Goal: Task Accomplishment & Management: Manage account settings

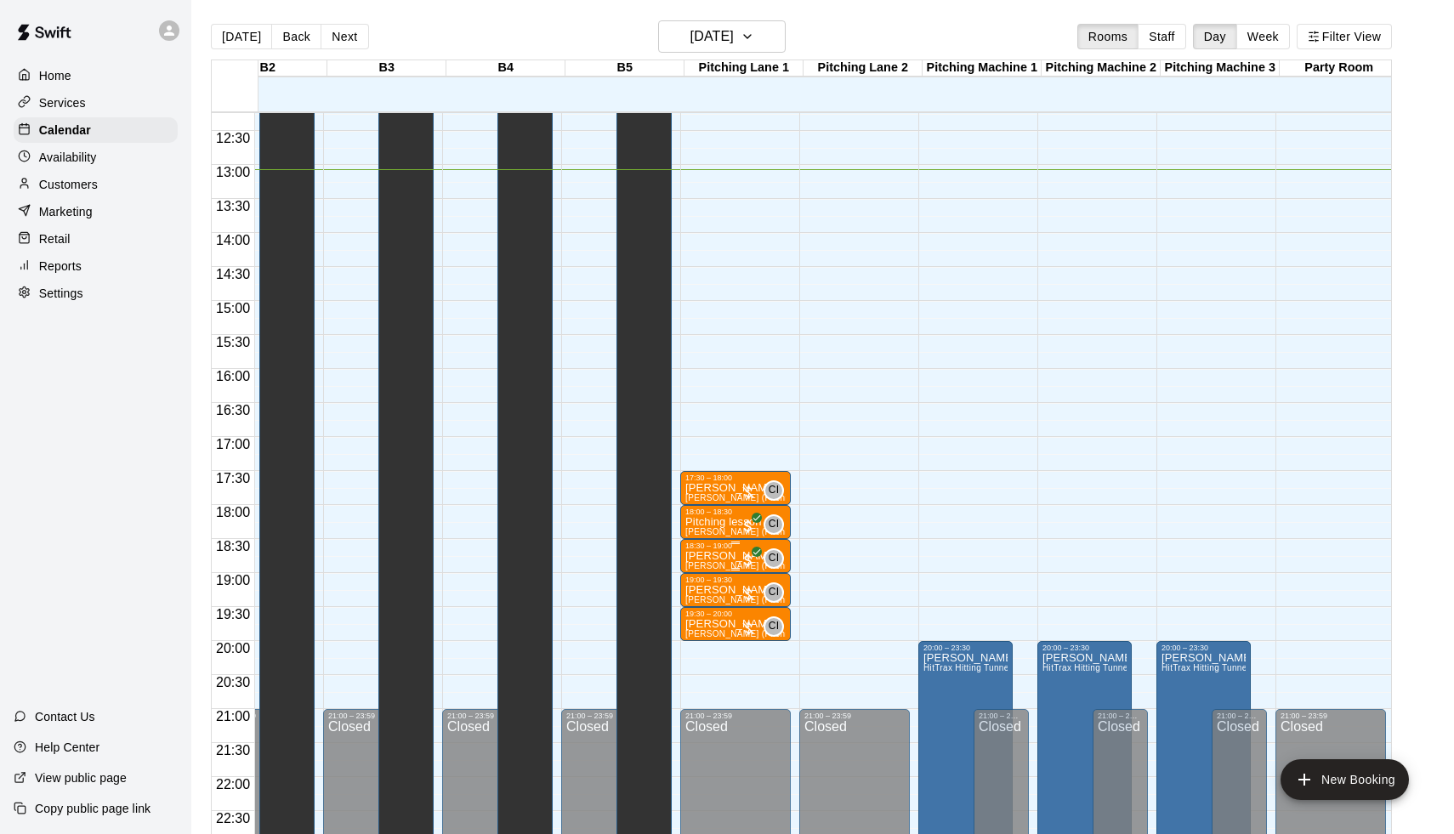
click at [739, 556] on p "[PERSON_NAME]" at bounding box center [735, 556] width 100 height 0
click at [695, 627] on button "edit" at bounding box center [706, 614] width 34 height 33
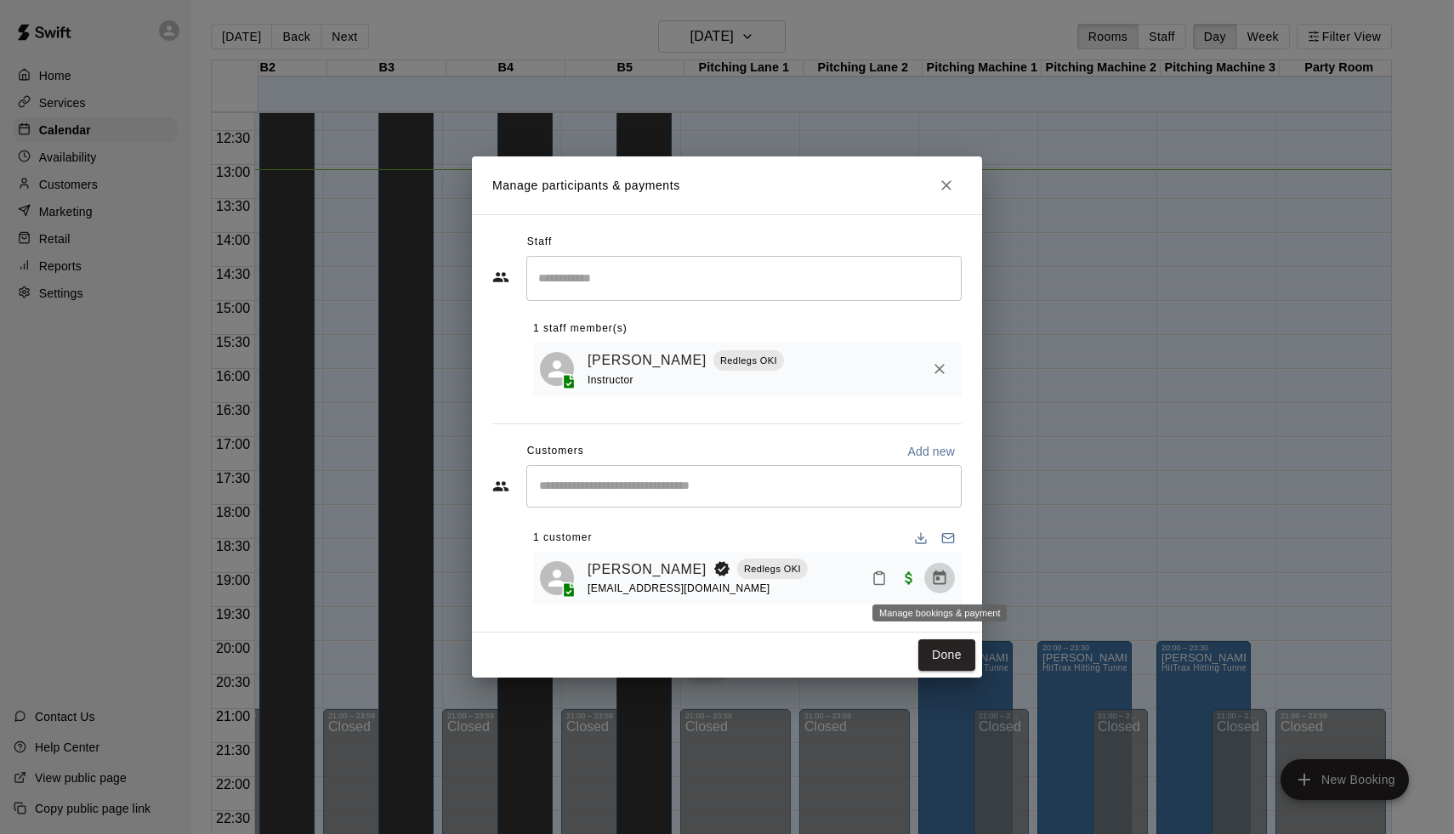
click at [946, 570] on icon "Manage bookings & payment" at bounding box center [939, 578] width 17 height 17
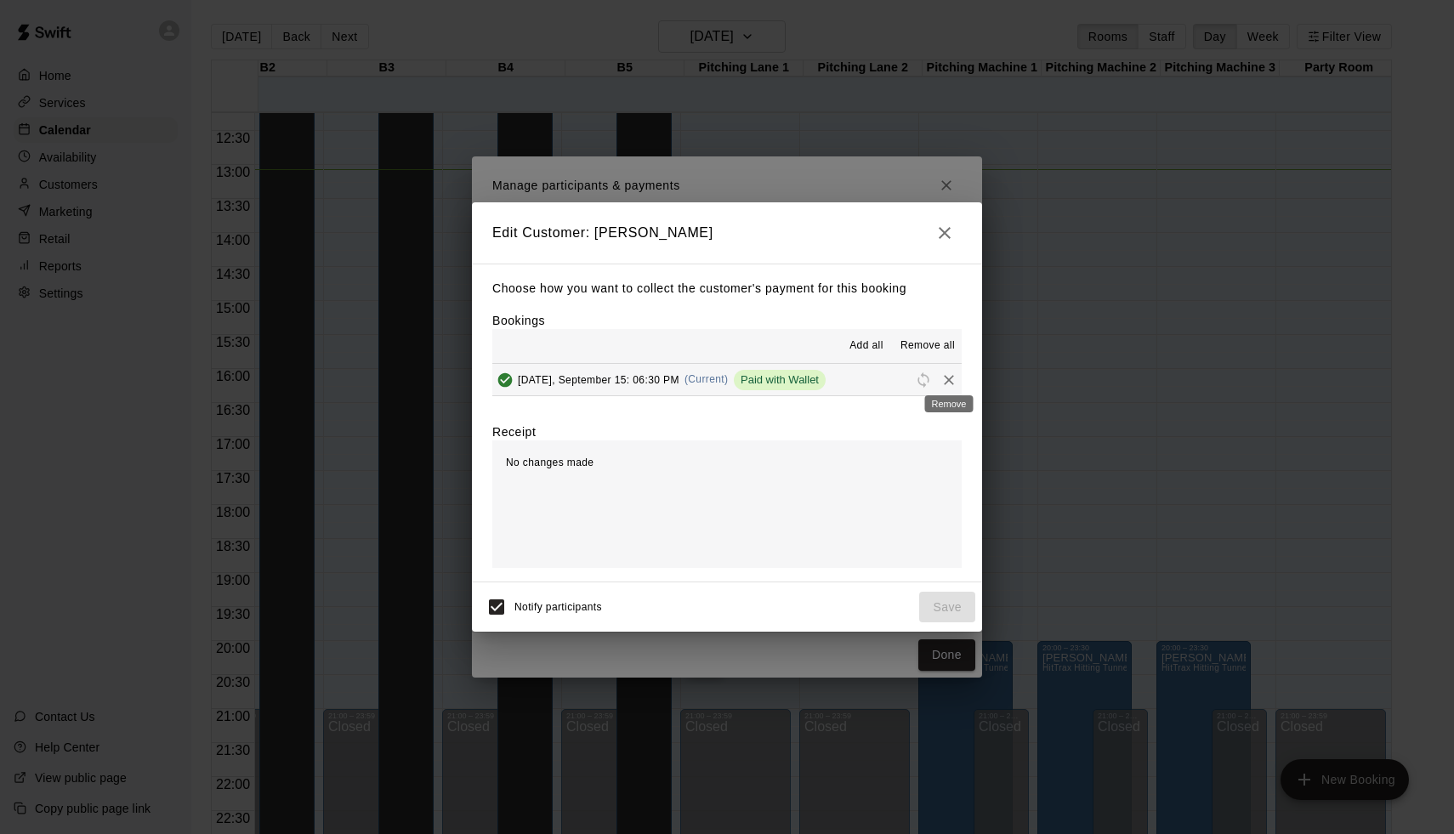
click at [944, 374] on icon "Remove" at bounding box center [948, 379] width 17 height 17
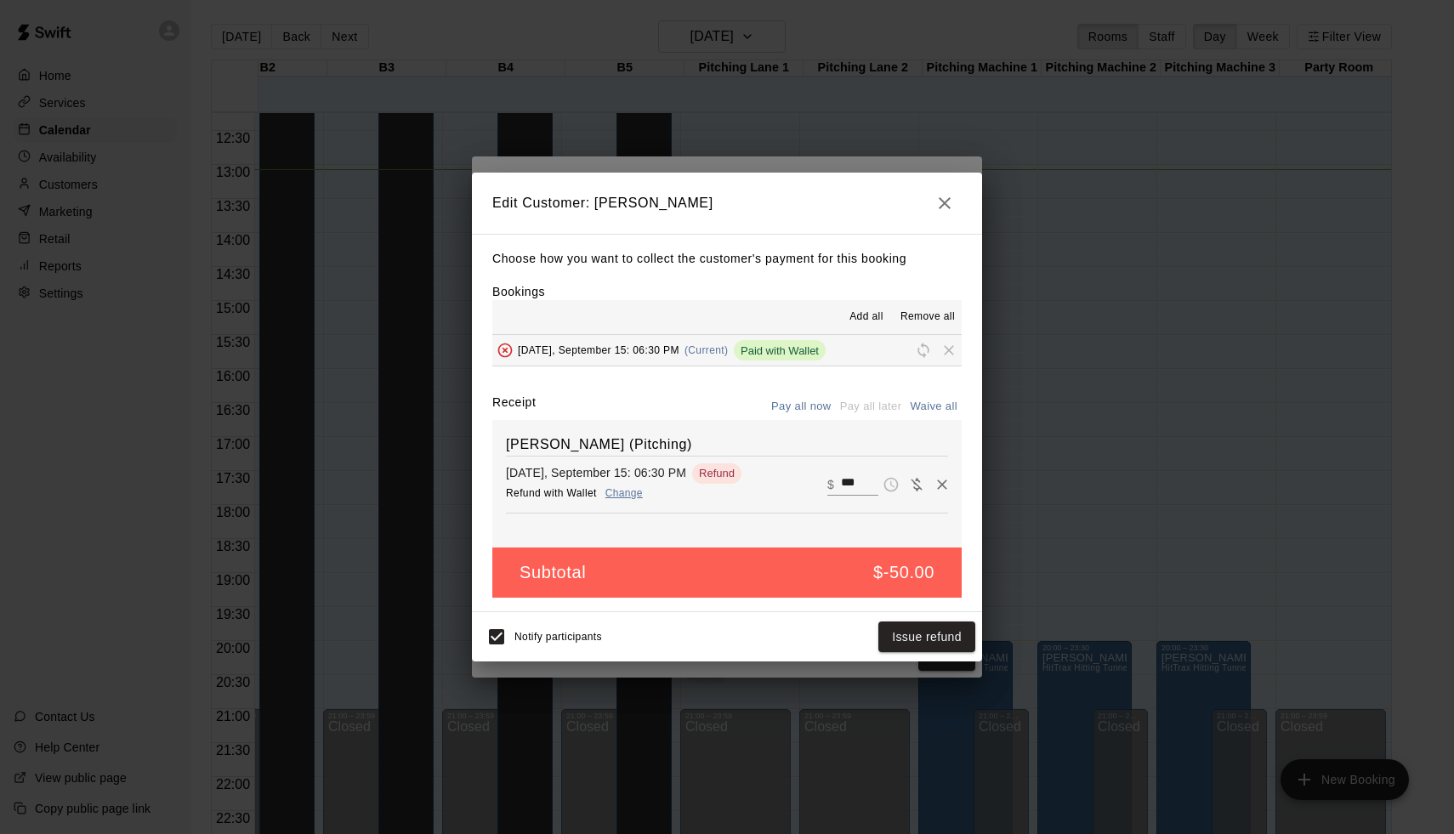
click at [1077, 270] on div "Edit Customer: [PERSON_NAME] Choose how you want to collect the customer's paym…" at bounding box center [727, 417] width 1454 height 834
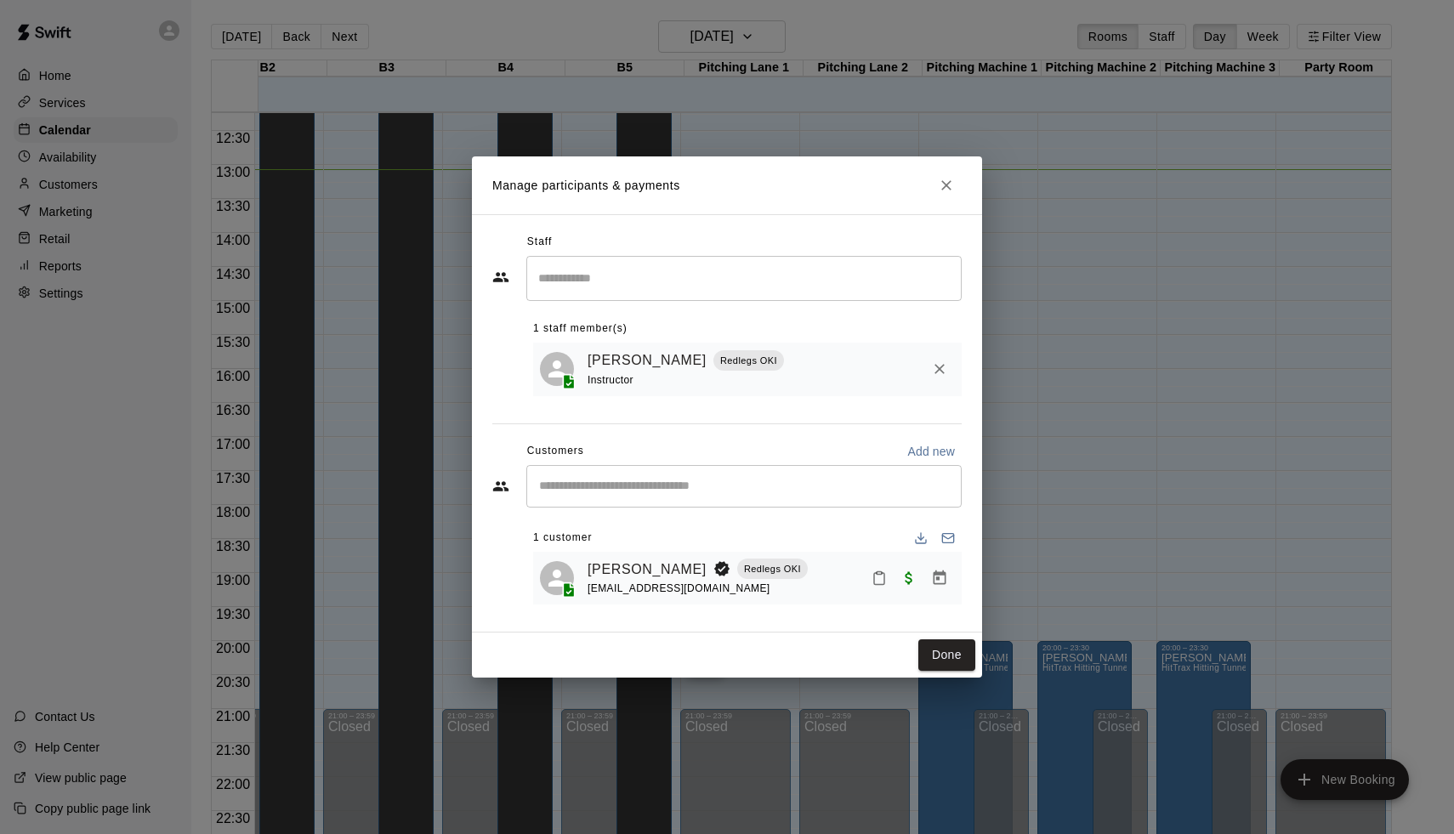
click at [1077, 270] on div "Manage participants & payments Staff ​ 1 staff member(s) [PERSON_NAME] Redlegs …" at bounding box center [727, 417] width 1454 height 834
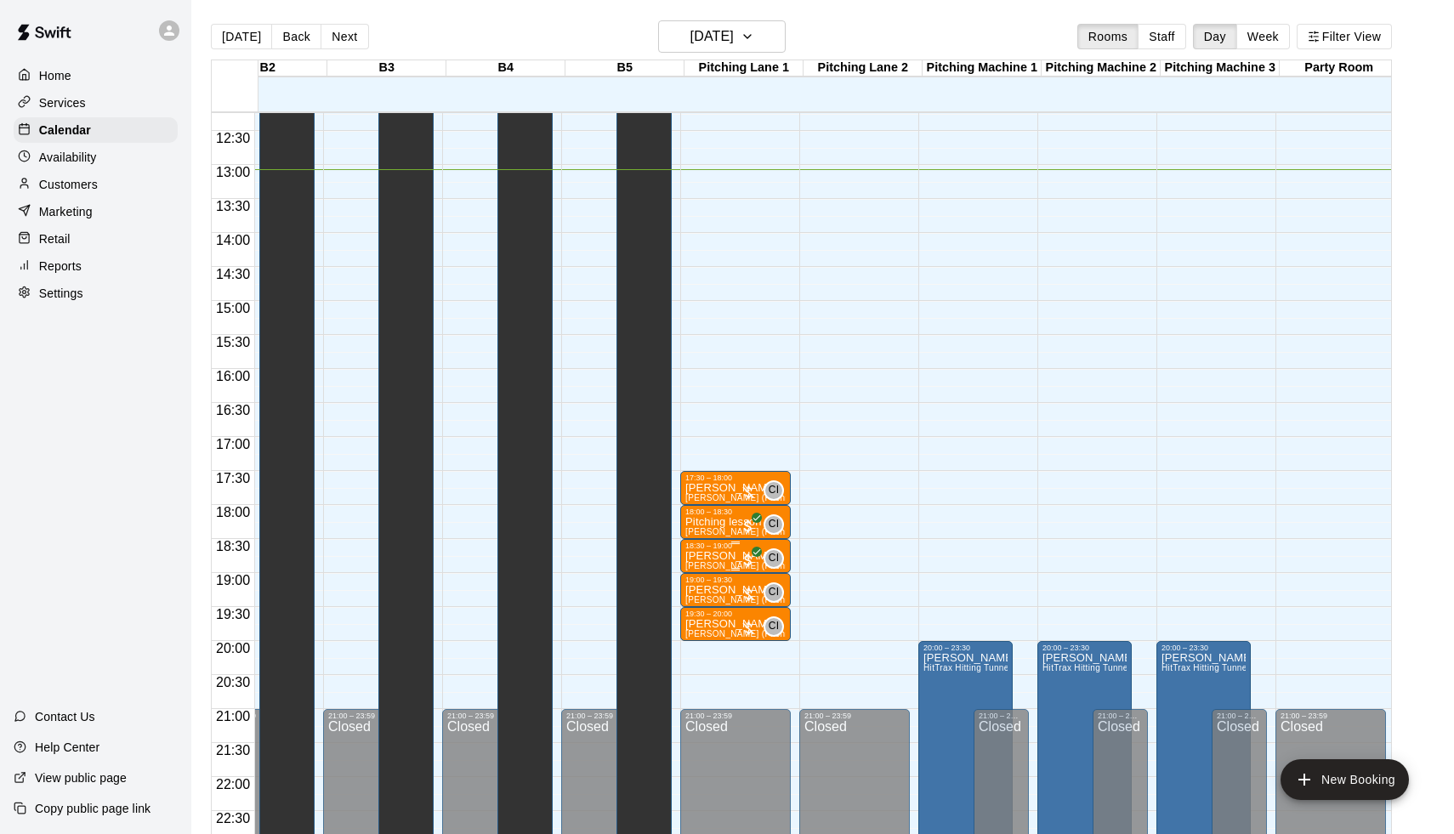
click at [731, 556] on p "[PERSON_NAME]" at bounding box center [735, 556] width 100 height 0
click at [701, 576] on icon "edit" at bounding box center [705, 574] width 15 height 15
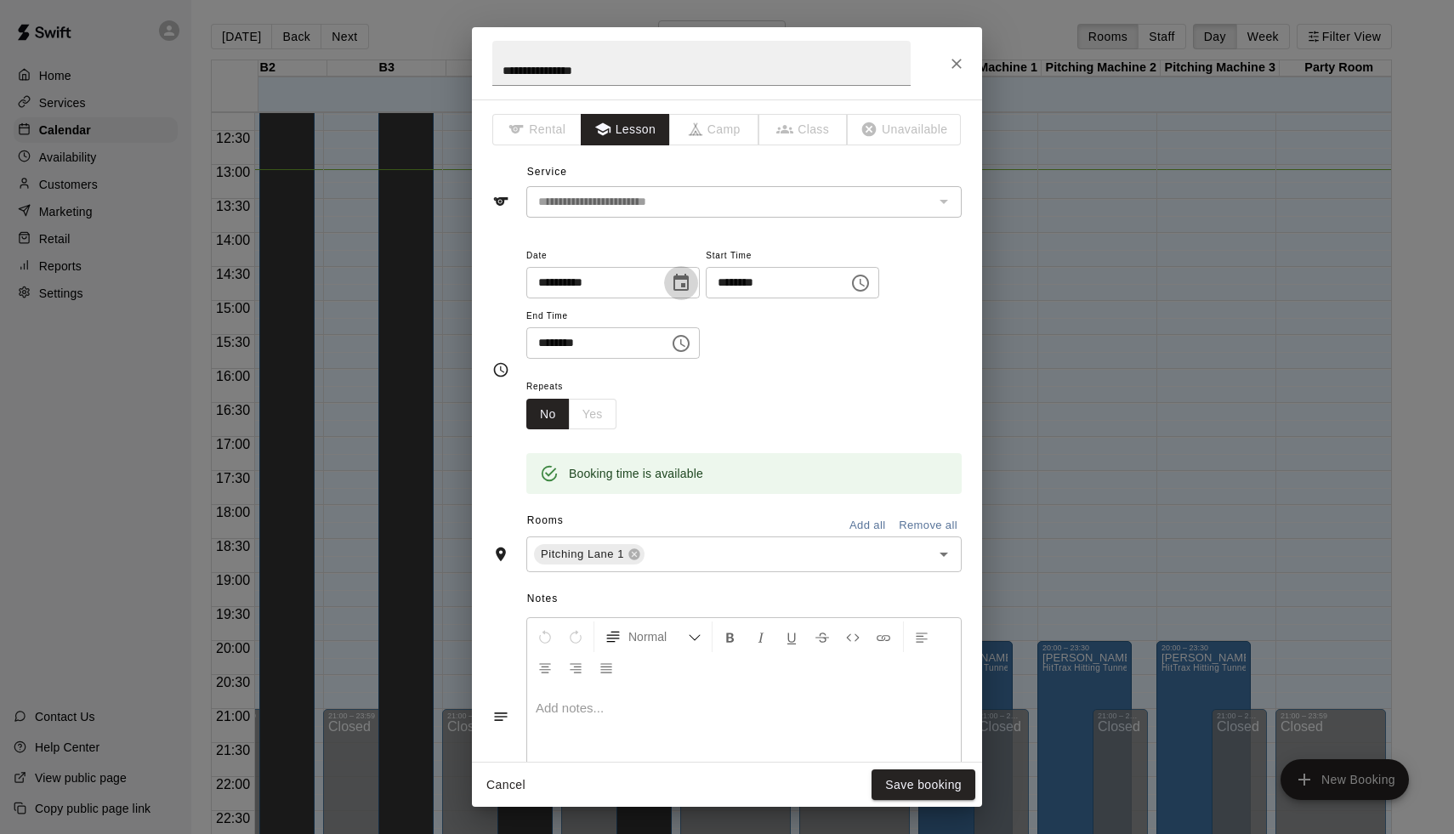
click at [687, 281] on icon "Choose date, selected date is Sep 15, 2025" at bounding box center [681, 283] width 20 height 20
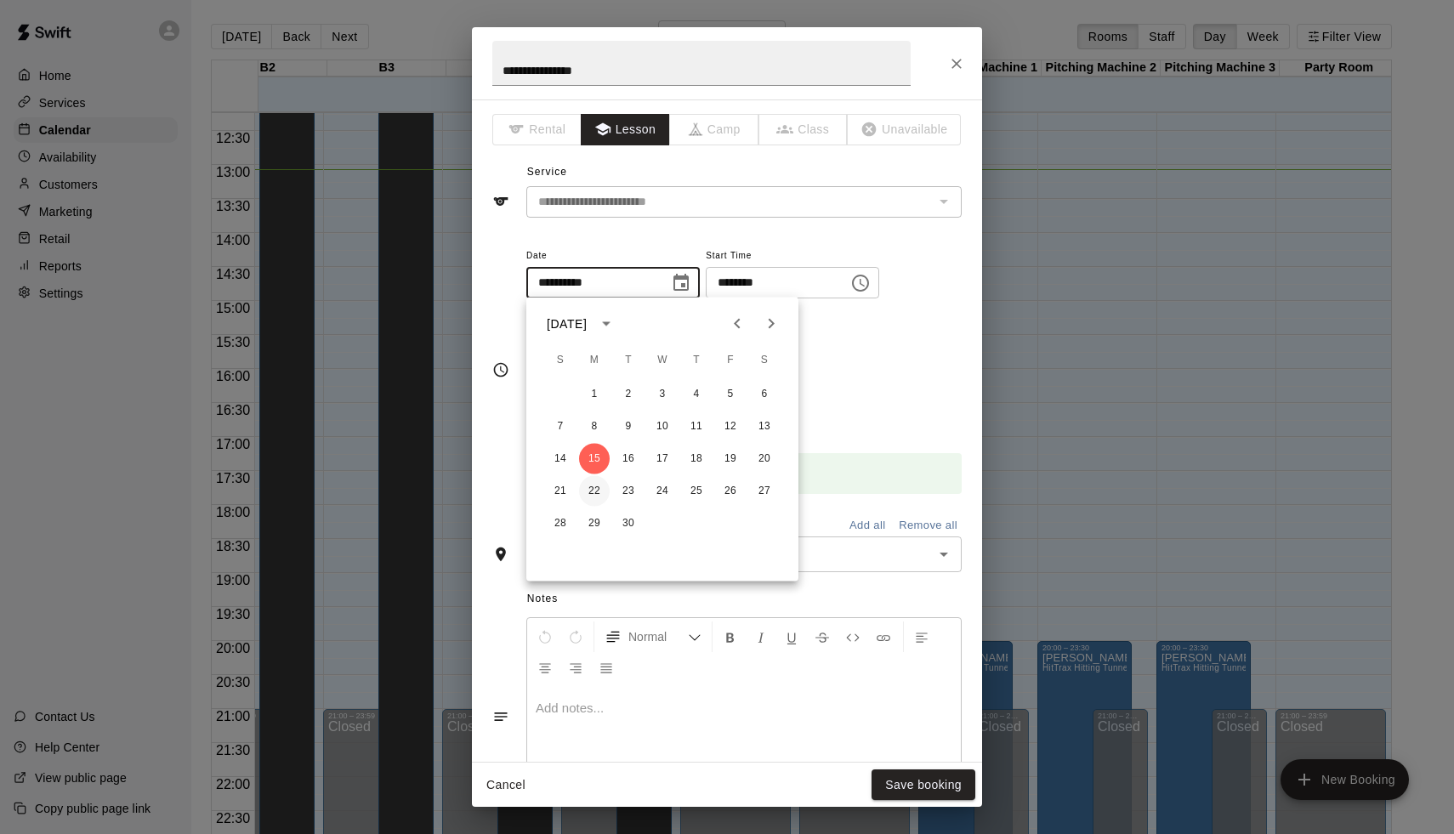
click at [594, 494] on button "22" at bounding box center [594, 491] width 31 height 31
type input "**********"
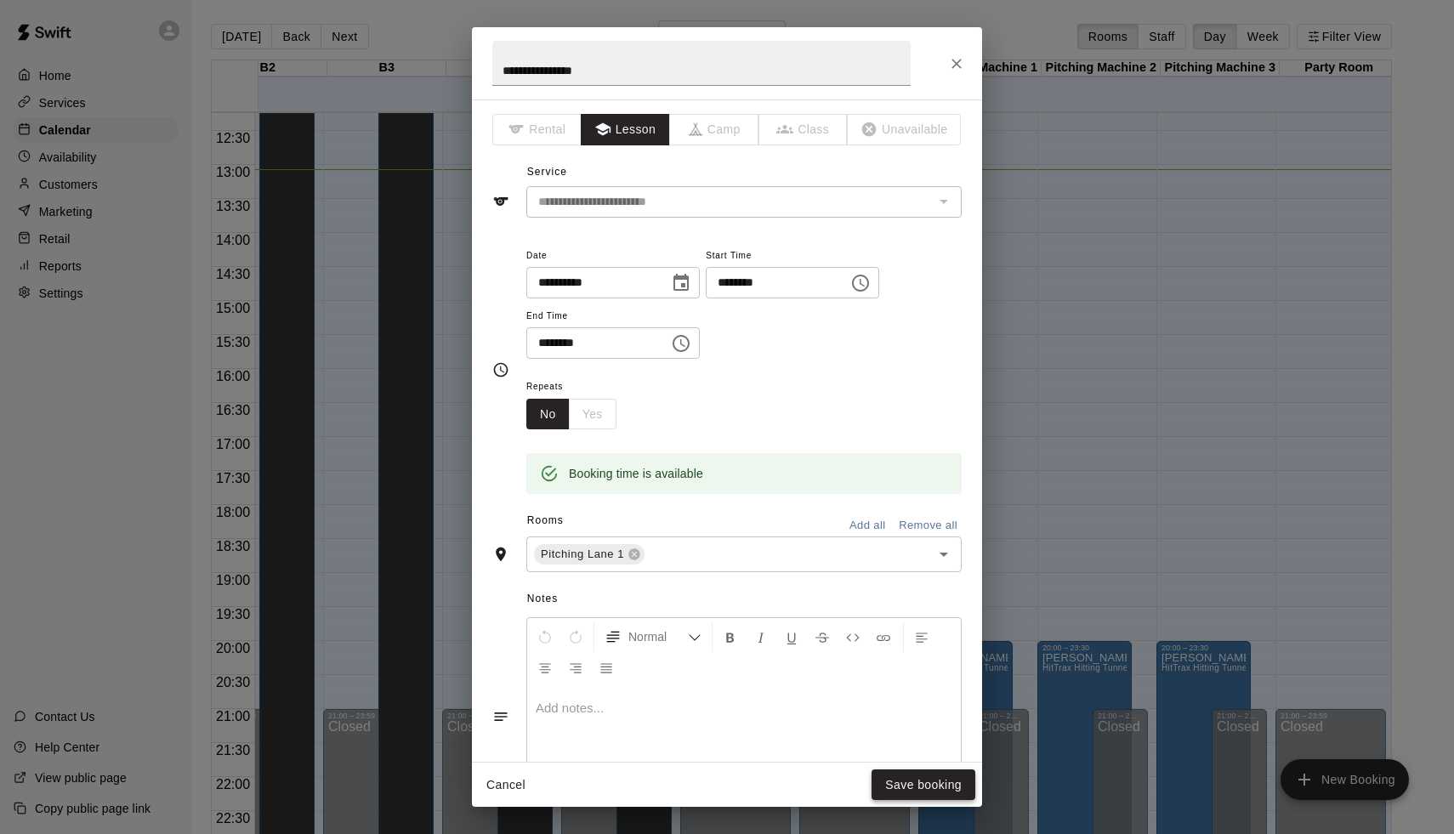
click at [937, 777] on button "Save booking" at bounding box center [923, 784] width 104 height 31
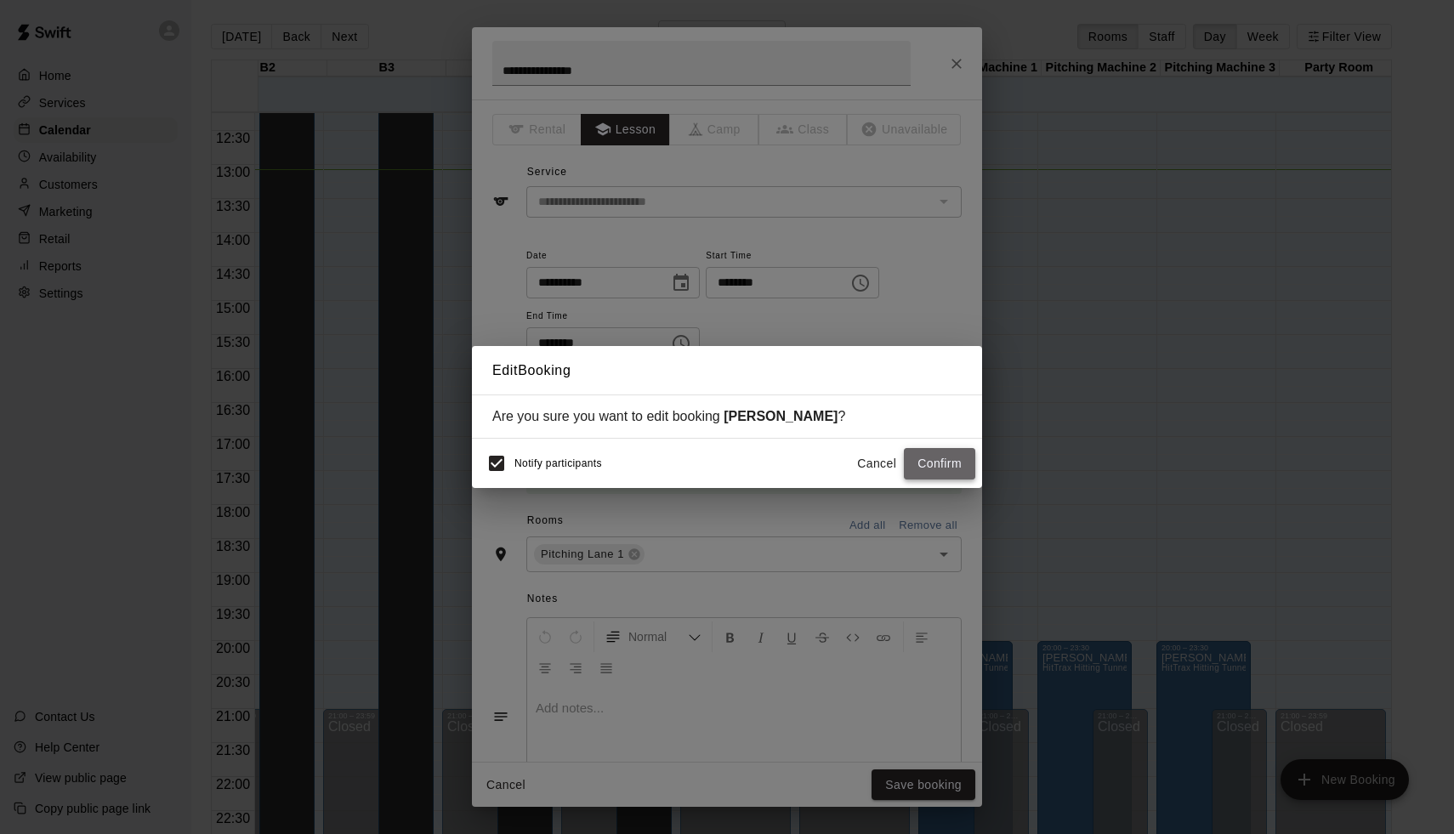
click at [943, 468] on button "Confirm" at bounding box center [939, 463] width 71 height 31
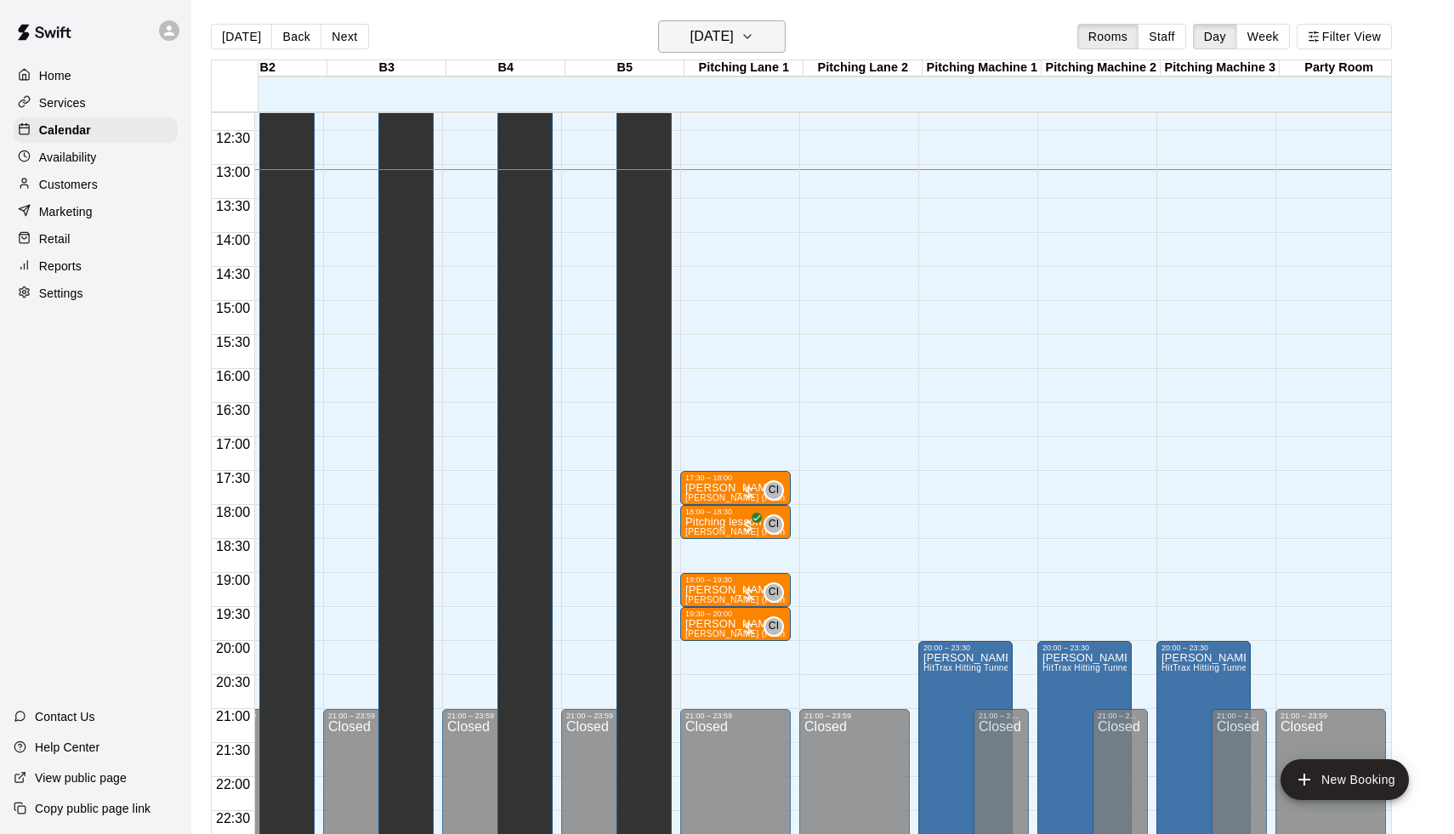
click at [700, 41] on h6 "[DATE]" at bounding box center [711, 37] width 43 height 24
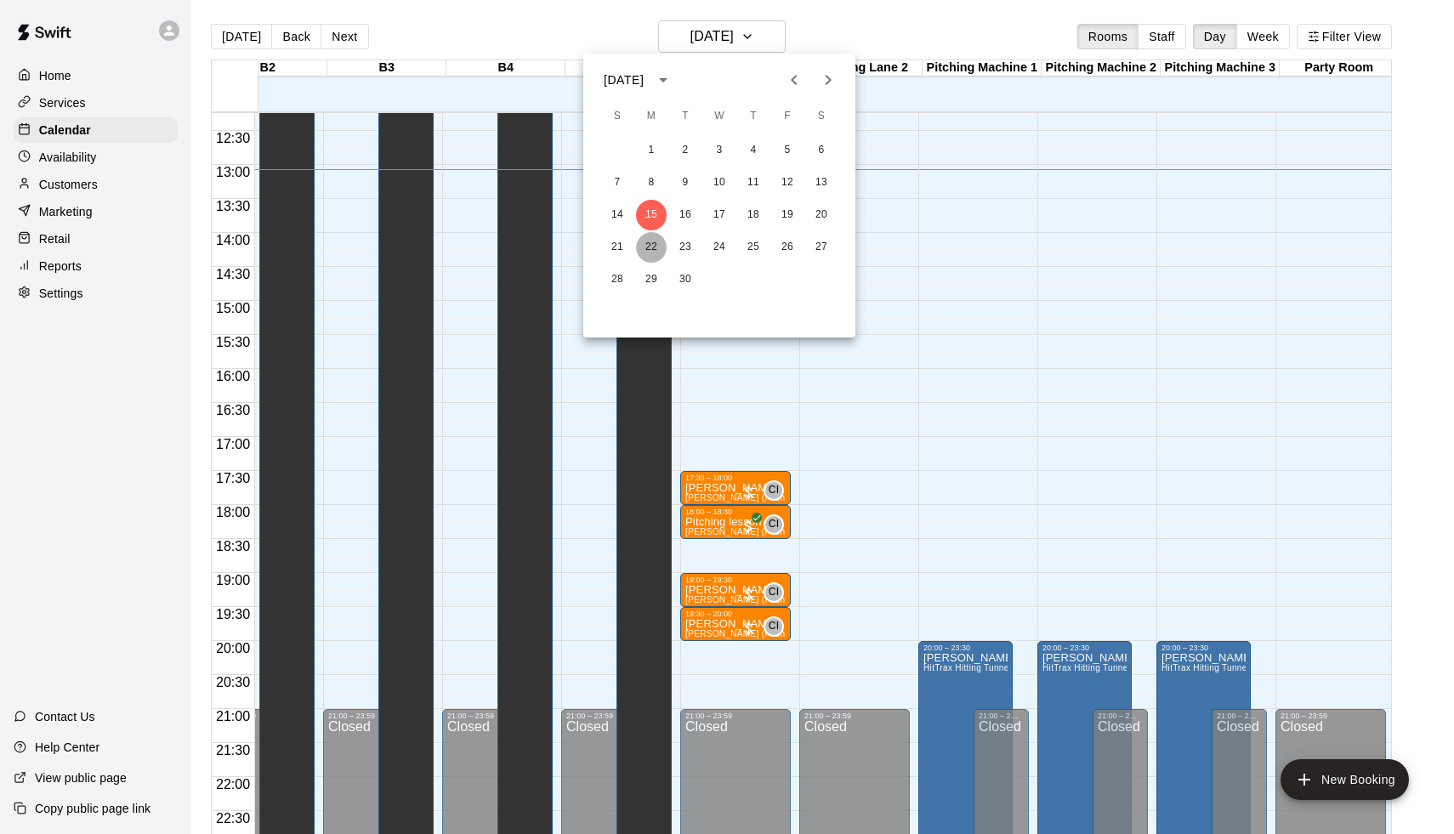
click at [649, 247] on button "22" at bounding box center [651, 247] width 31 height 31
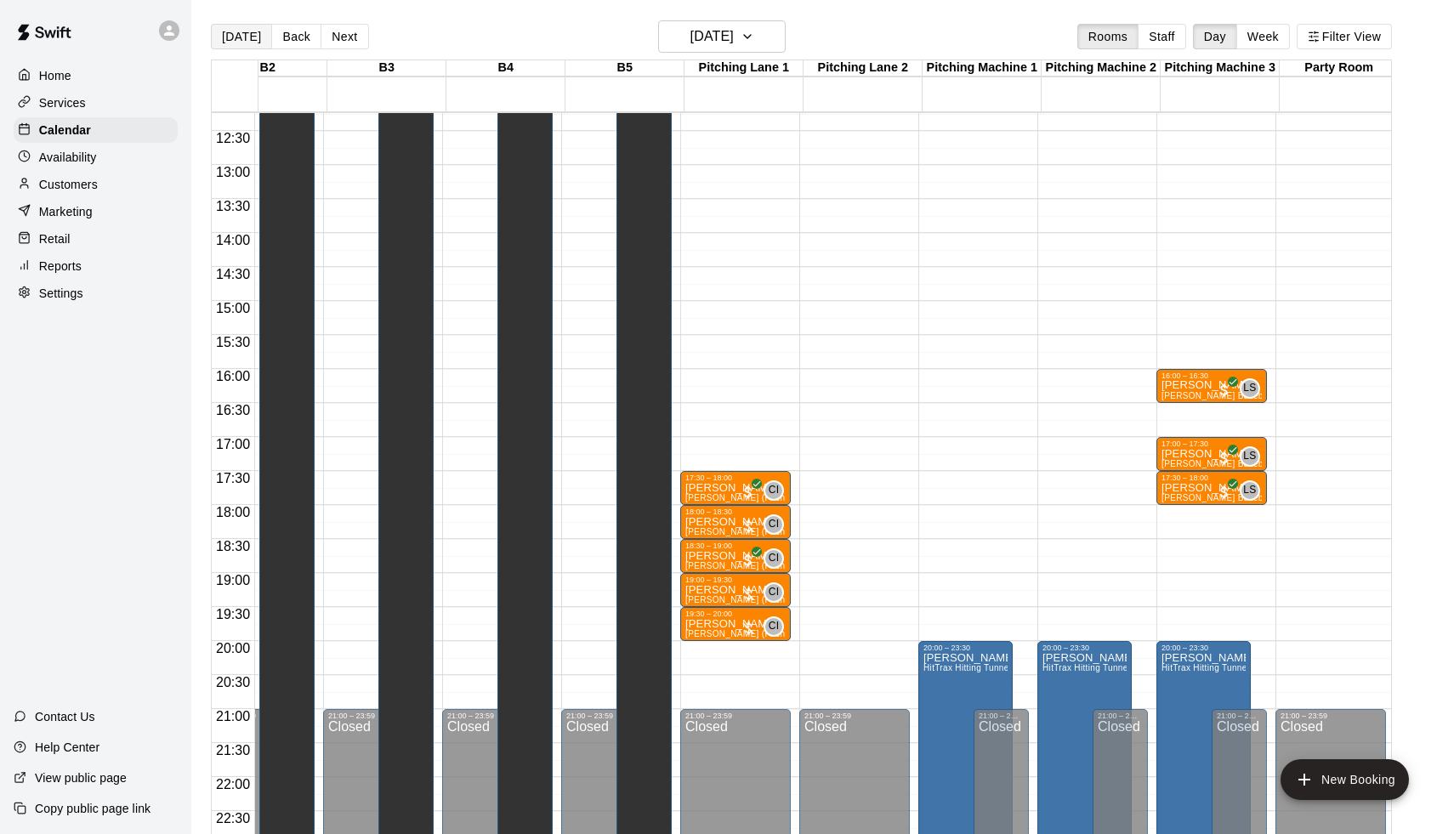
click at [232, 32] on button "[DATE]" at bounding box center [241, 37] width 61 height 26
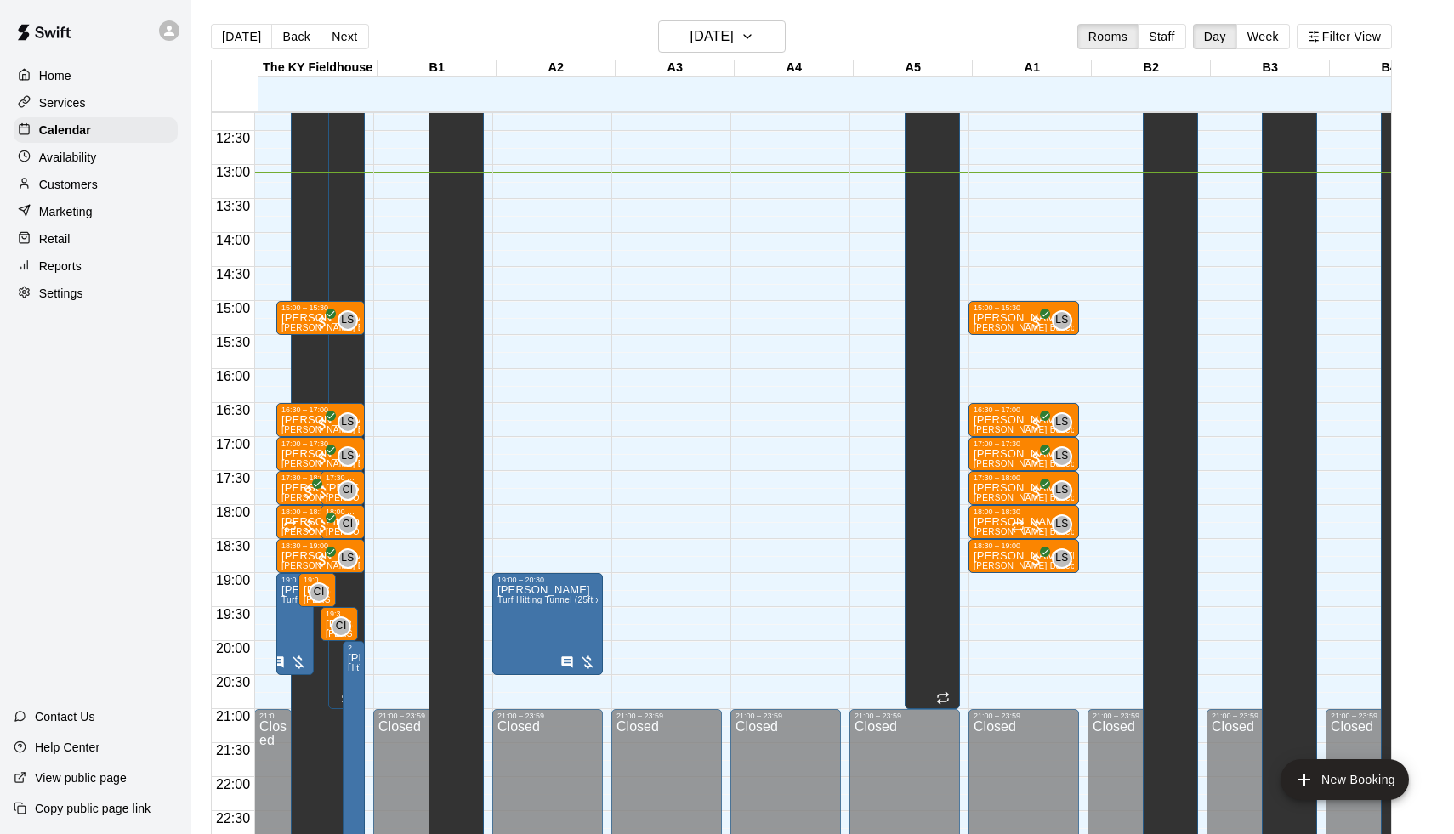
scroll to position [832, 0]
